Goal: Task Accomplishment & Management: Use online tool/utility

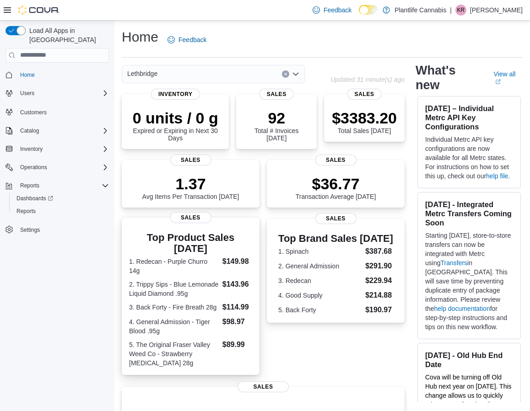
click at [231, 281] on dl "1. Redecan - Purple Churro 14g $149.98 2. Trippy Sips - Blue Lemonade Liquid Di…" at bounding box center [190, 312] width 123 height 112
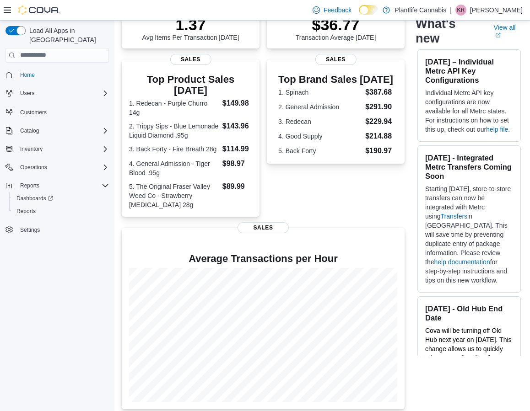
scroll to position [184, 0]
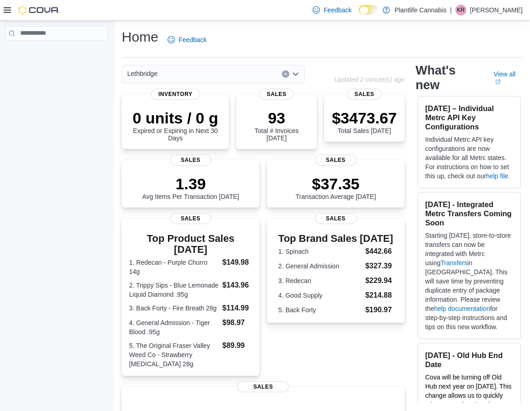
click at [8, 13] on icon at bounding box center [7, 9] width 7 height 7
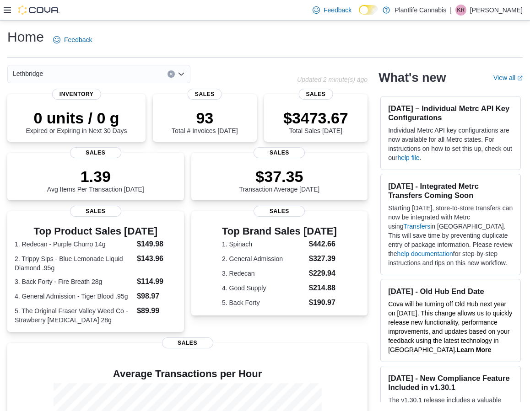
click at [11, 14] on div at bounding box center [32, 9] width 56 height 9
click at [9, 11] on icon at bounding box center [7, 9] width 7 height 7
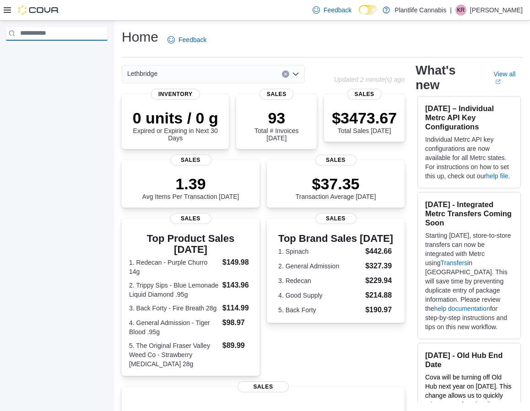
click at [50, 32] on input "search" at bounding box center [56, 33] width 103 height 15
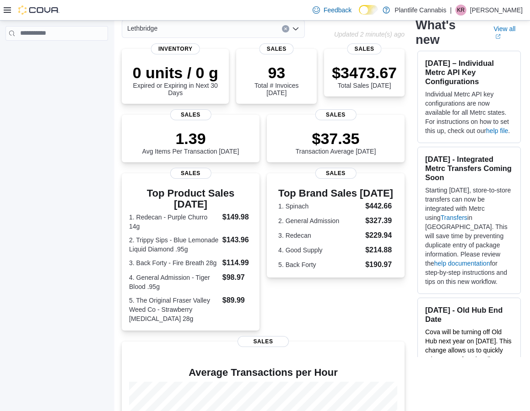
click at [73, 55] on nav "Complex example" at bounding box center [56, 54] width 103 height 22
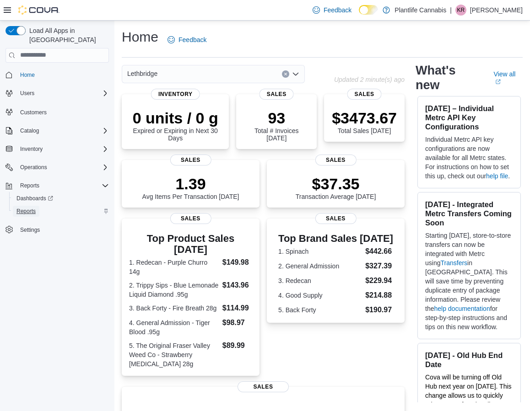
click at [18, 206] on span "Reports" at bounding box center [25, 211] width 19 height 11
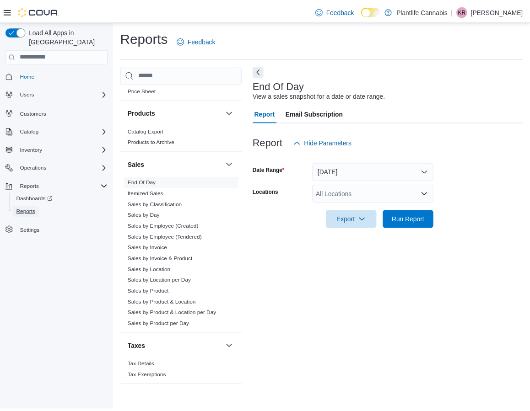
scroll to position [470, 0]
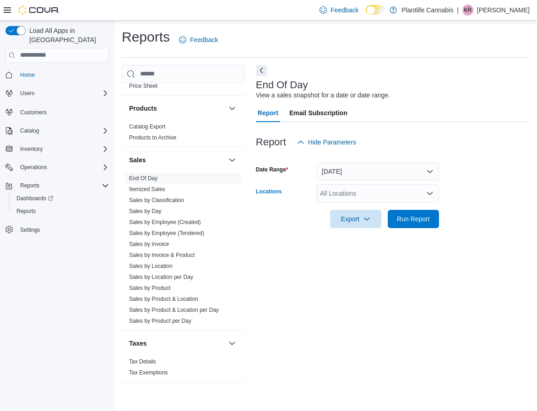
click at [334, 190] on div "All Locations" at bounding box center [377, 193] width 123 height 18
type input "****"
click at [351, 207] on span "Lethbridge" at bounding box center [356, 209] width 30 height 9
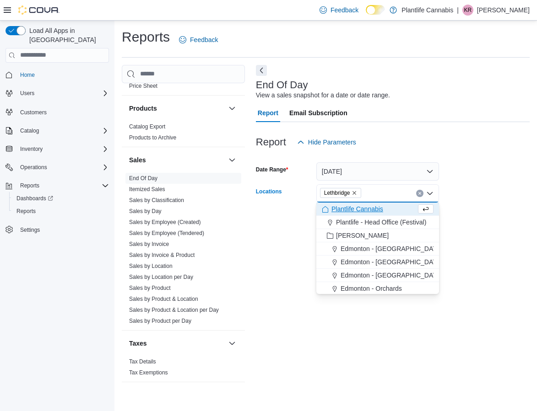
drag, startPoint x: 473, startPoint y: 225, endPoint x: 376, endPoint y: 223, distance: 97.0
click at [472, 225] on form "Date Range [DATE] Locations [GEOGRAPHIC_DATA] Combo box. Selected. [GEOGRAPHIC_…" at bounding box center [393, 189] width 274 height 77
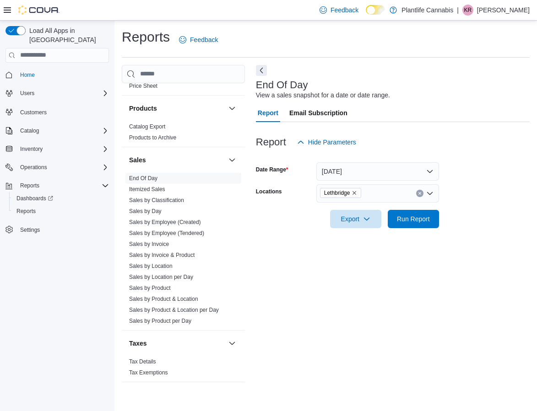
click at [386, 221] on div "Export Run Report" at bounding box center [347, 219] width 183 height 18
click at [423, 220] on span "Run Report" at bounding box center [413, 218] width 33 height 9
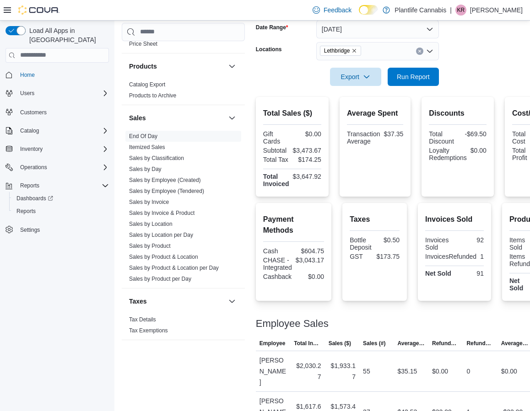
scroll to position [149, 0]
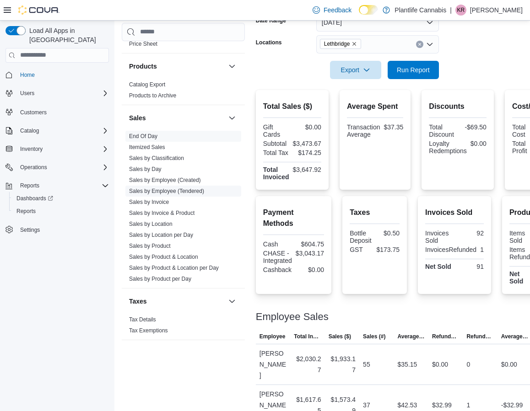
click at [160, 189] on link "Sales by Employee (Tendered)" at bounding box center [166, 191] width 75 height 6
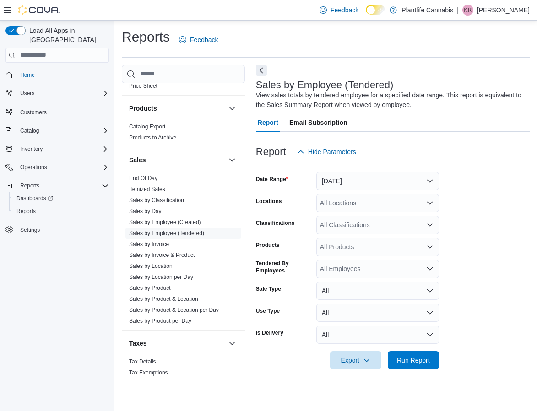
click at [343, 200] on div "All Locations" at bounding box center [377, 203] width 123 height 18
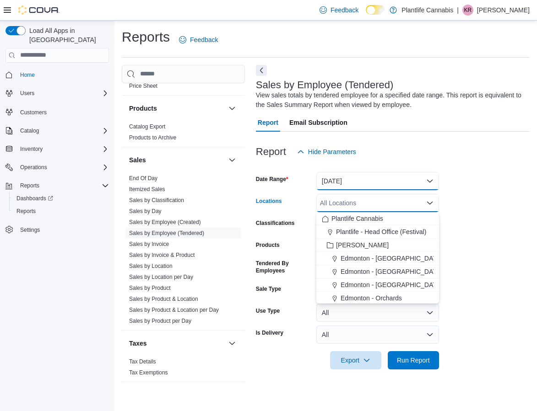
click at [372, 185] on button "[DATE]" at bounding box center [377, 181] width 123 height 18
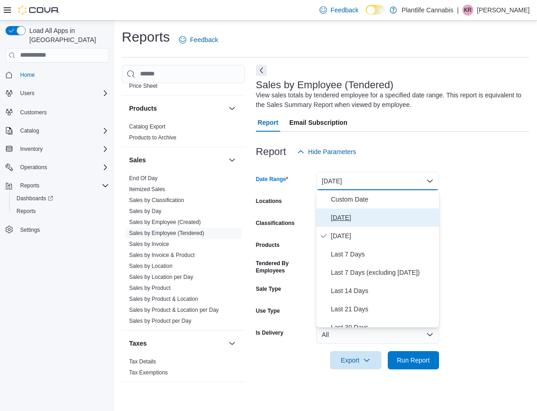
click at [340, 220] on span "[DATE]" at bounding box center [383, 217] width 104 height 11
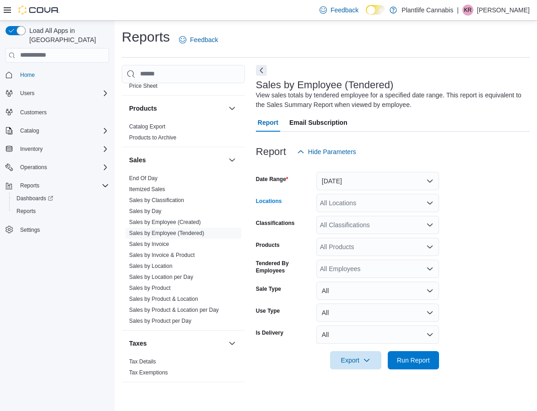
click at [352, 202] on div "All Locations" at bounding box center [377, 203] width 123 height 18
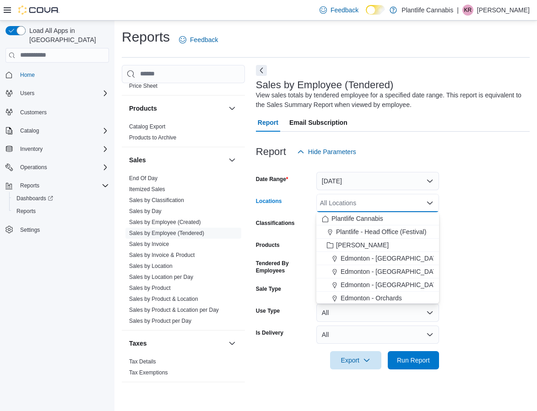
click at [454, 210] on form "Date Range [DATE] Locations All Locations Combo box. Selected. Combo box input.…" at bounding box center [393, 265] width 274 height 209
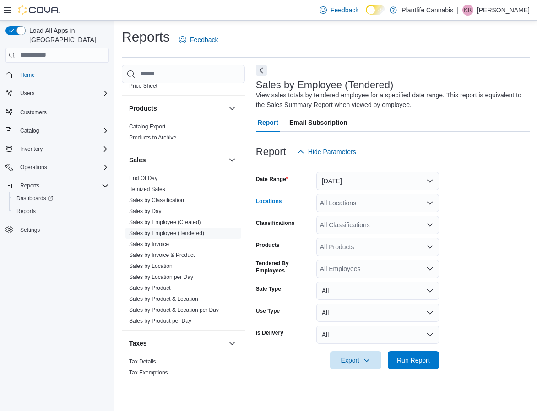
click at [375, 201] on div "All Locations" at bounding box center [377, 203] width 123 height 18
type input "****"
click at [366, 223] on span "Lethbridge" at bounding box center [356, 218] width 30 height 9
click at [457, 218] on form "Date Range [DATE] Locations Lethbridge Classifications All Classifications Prod…" at bounding box center [393, 265] width 274 height 209
click at [385, 226] on div "All Classifications" at bounding box center [377, 225] width 123 height 18
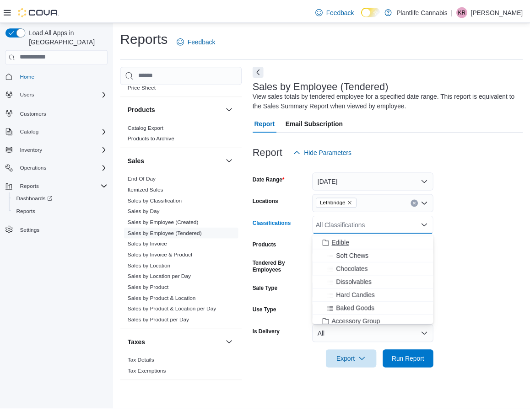
scroll to position [77, 0]
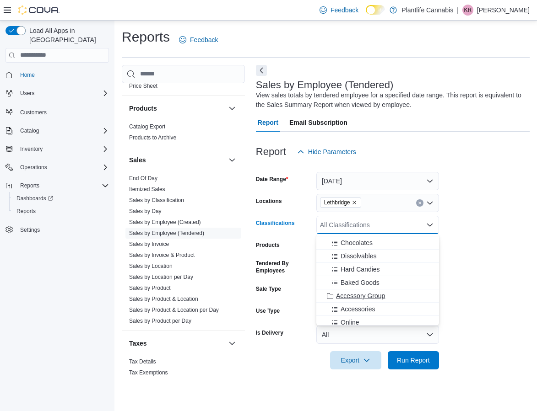
click at [358, 293] on span "Accessory Group" at bounding box center [360, 296] width 49 height 9
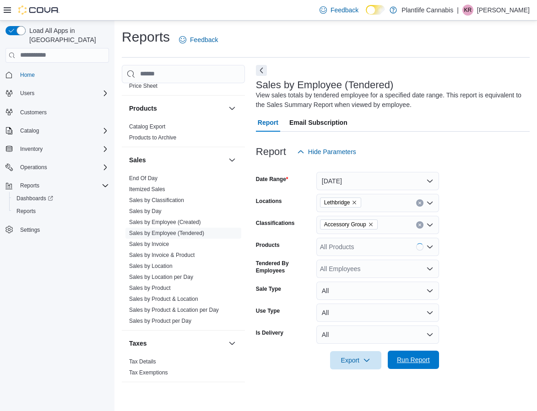
click at [410, 359] on span "Run Report" at bounding box center [413, 360] width 33 height 9
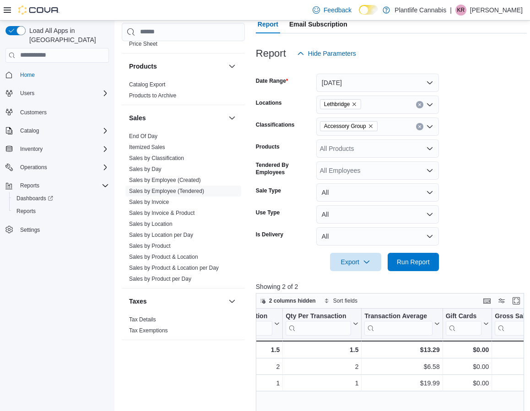
scroll to position [0, 298]
